Goal: Information Seeking & Learning: Check status

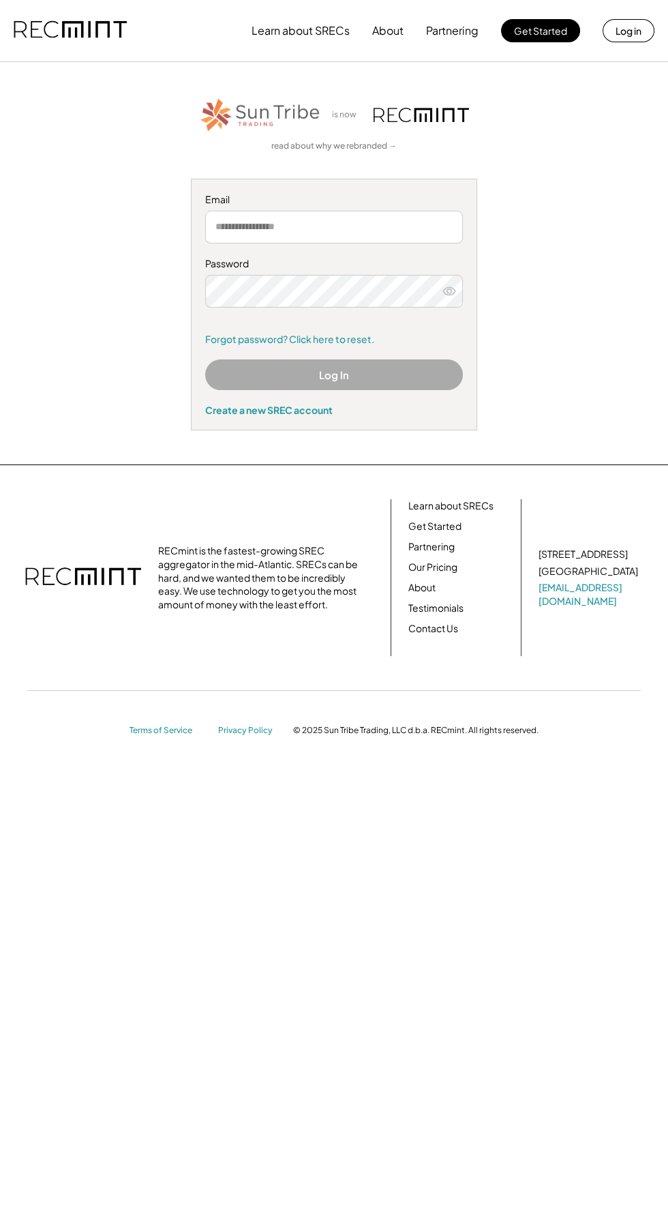
click at [424, 226] on input "email" at bounding box center [334, 227] width 258 height 33
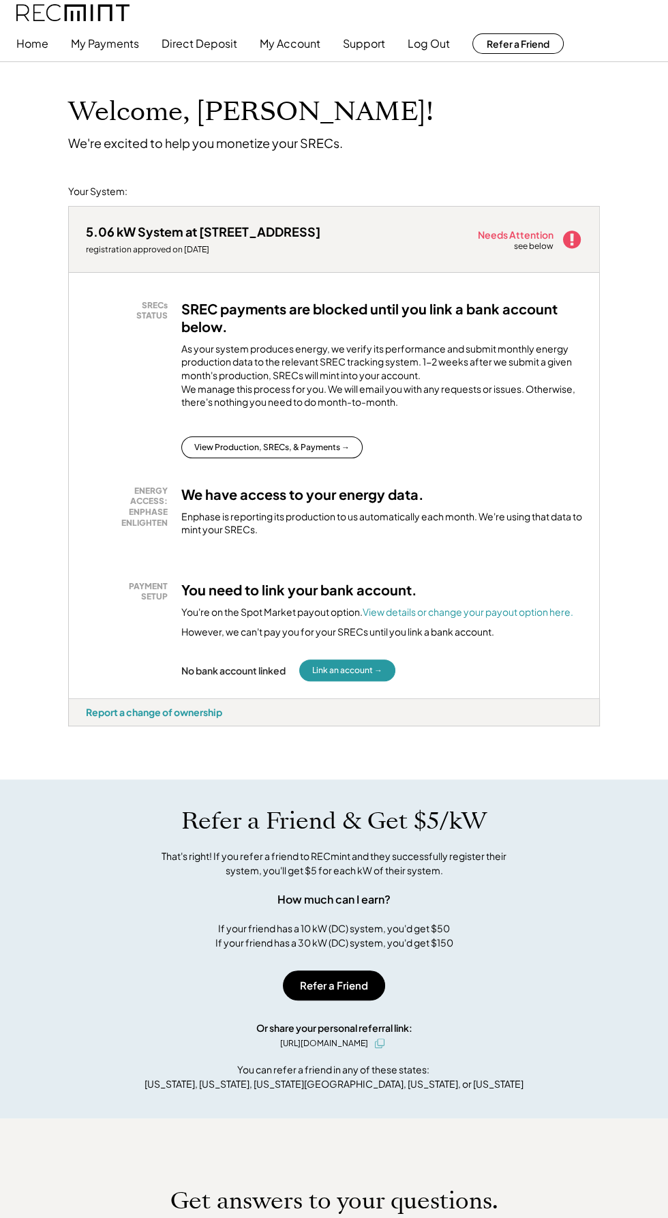
click at [302, 50] on button "My Account" at bounding box center [290, 43] width 61 height 27
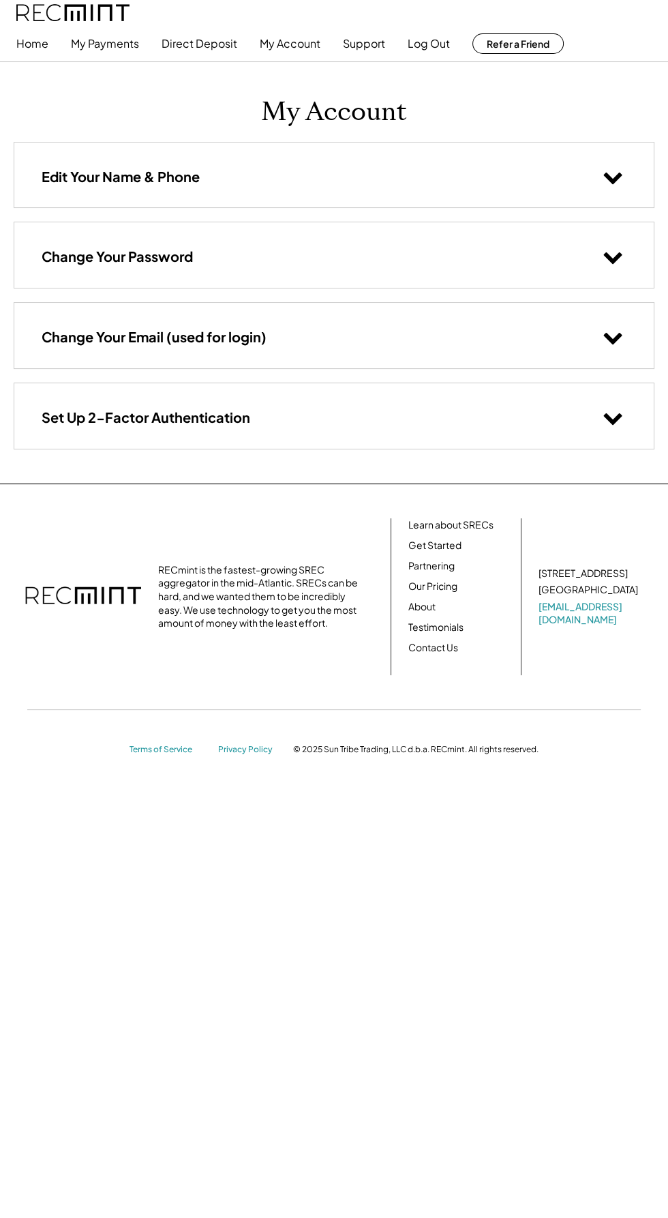
click at [604, 256] on icon at bounding box center [613, 256] width 20 height 20
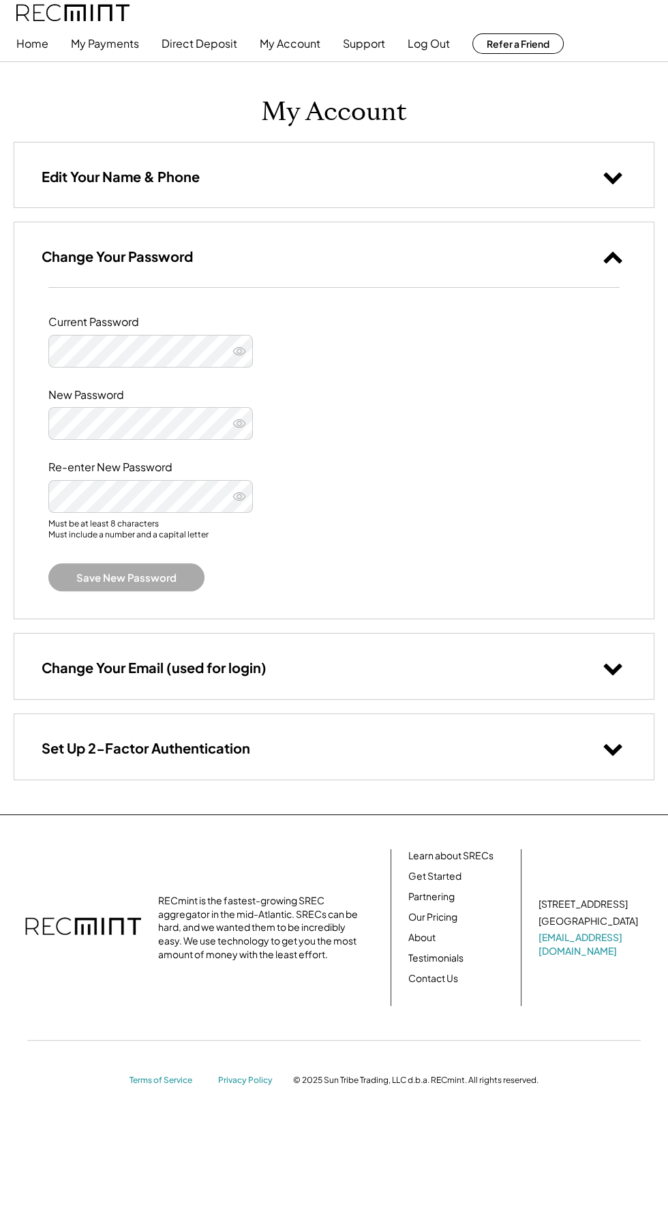
click at [248, 359] on button at bounding box center [239, 351] width 20 height 20
click at [237, 358] on button at bounding box center [239, 351] width 20 height 20
click at [239, 351] on icon at bounding box center [240, 351] width 14 height 14
click at [241, 359] on button at bounding box center [239, 351] width 20 height 20
click at [239, 356] on icon at bounding box center [240, 351] width 14 height 14
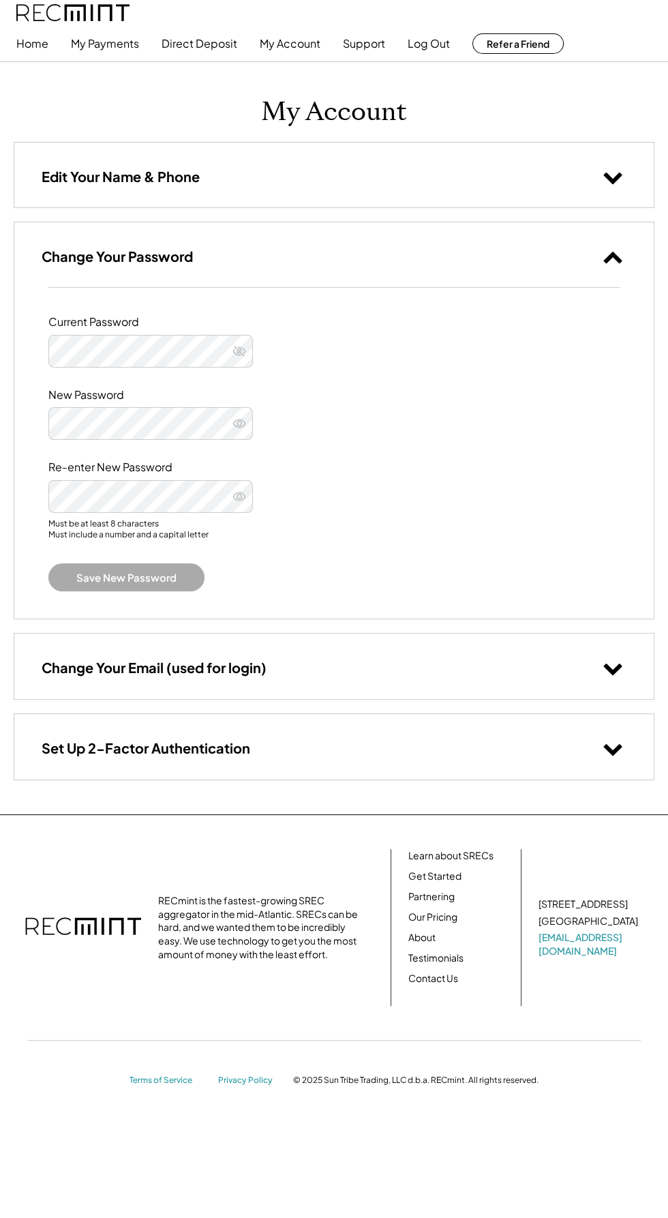
click at [241, 393] on div "New Password" at bounding box center [334, 414] width 572 height 53
click at [243, 393] on div "New Password" at bounding box center [334, 414] width 572 height 53
click at [239, 351] on use at bounding box center [239, 351] width 13 height 10
click at [239, 355] on icon at bounding box center [240, 351] width 14 height 14
click at [256, 391] on div "New Password" at bounding box center [334, 414] width 572 height 53
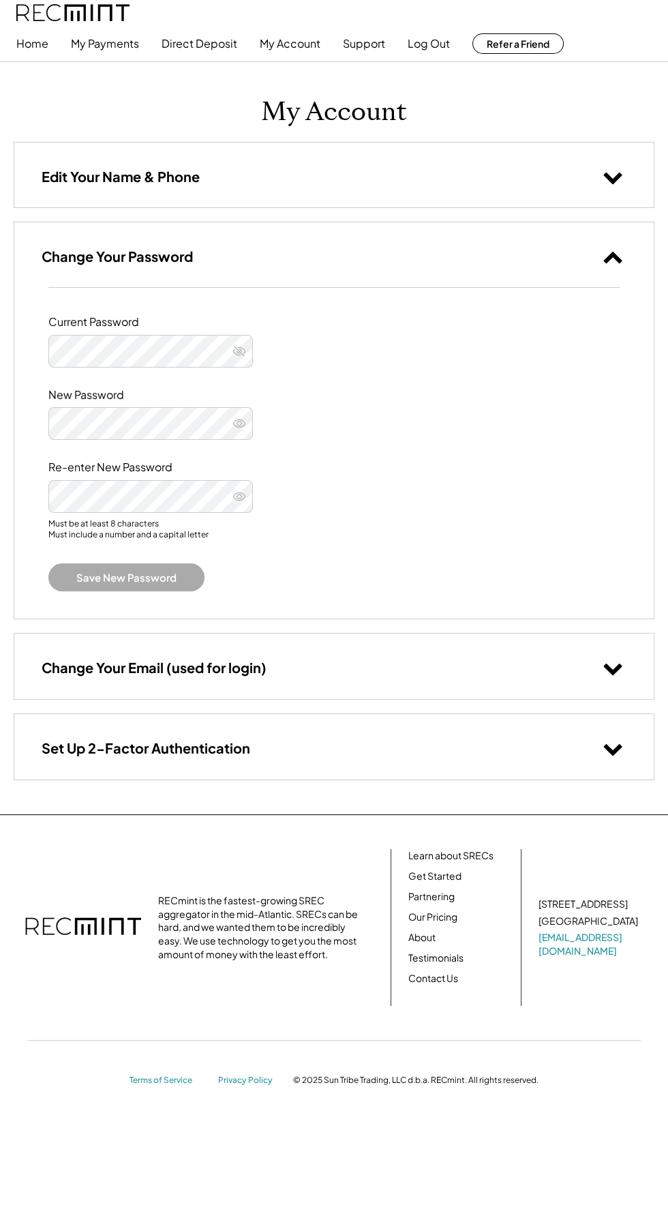
click at [234, 355] on icon at bounding box center [240, 351] width 14 height 14
click at [249, 496] on button at bounding box center [239, 496] width 20 height 20
click at [239, 496] on use at bounding box center [239, 497] width 13 height 10
click at [239, 355] on icon at bounding box center [240, 351] width 14 height 14
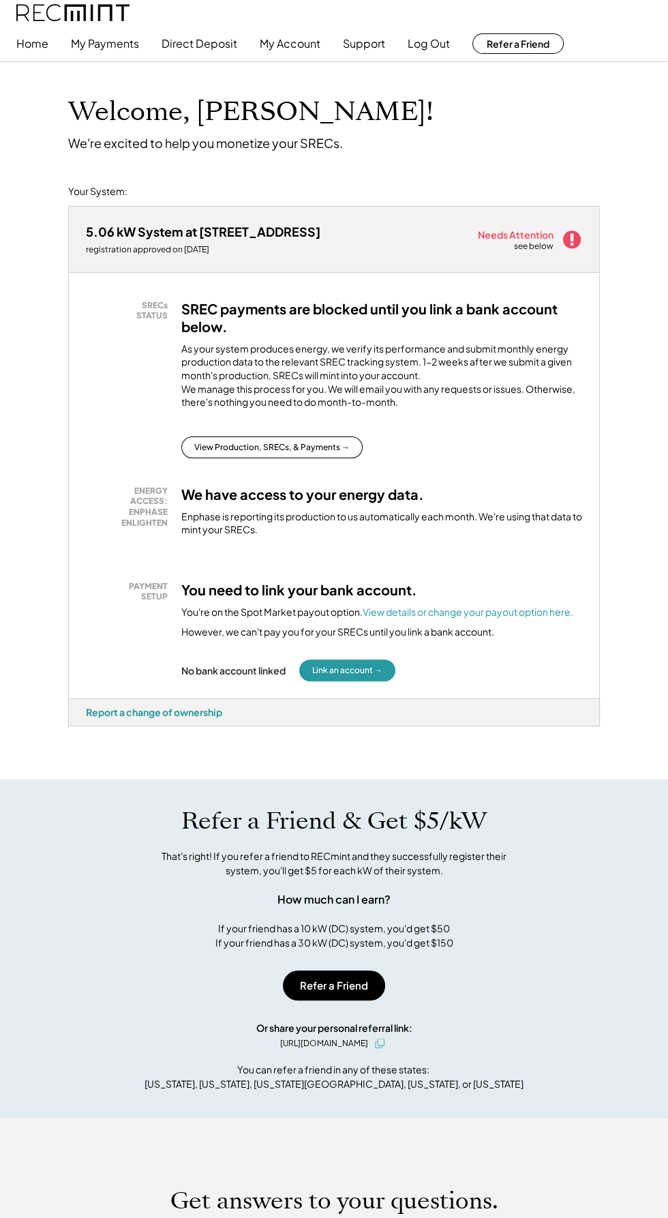
click at [295, 458] on button "View Production, SRECs, & Payments →" at bounding box center [271, 447] width 181 height 22
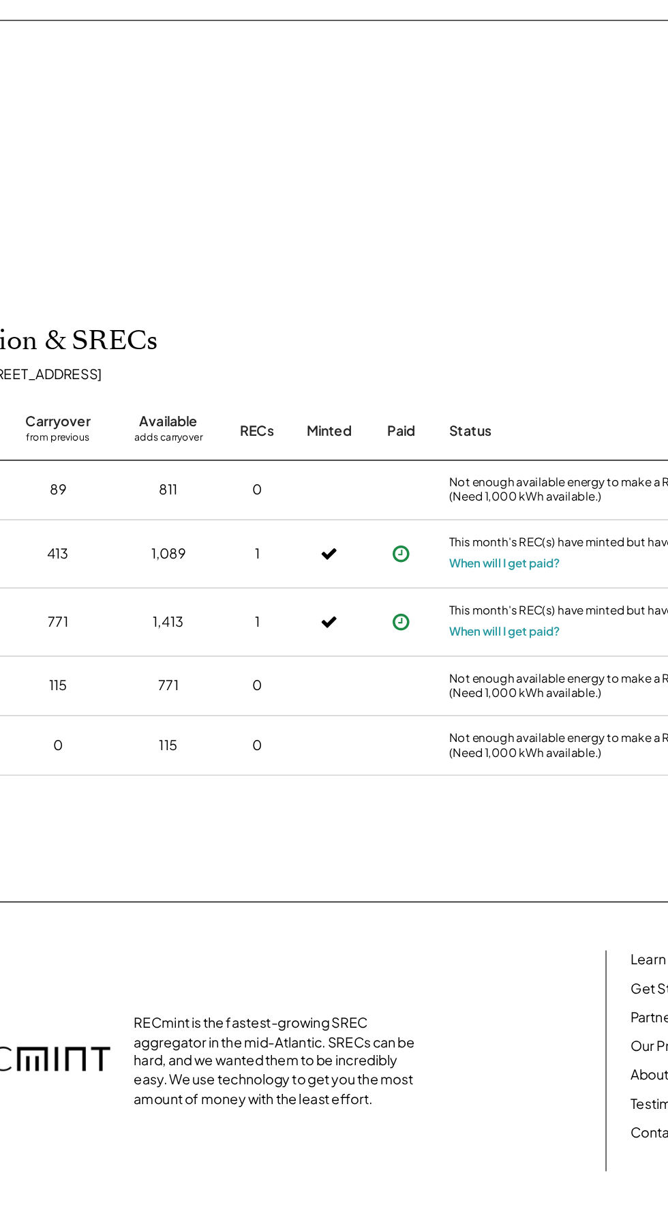
click at [559, 675] on button "When will I get paid?" at bounding box center [523, 672] width 79 height 14
